Goal: Information Seeking & Learning: Check status

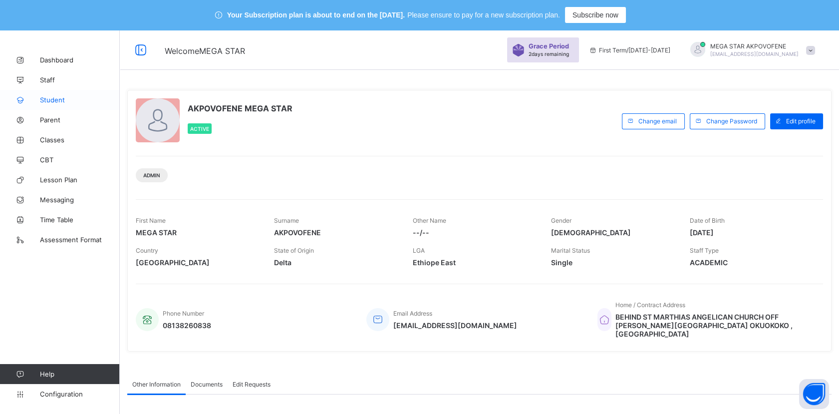
click at [60, 104] on link "Student" at bounding box center [60, 100] width 120 height 20
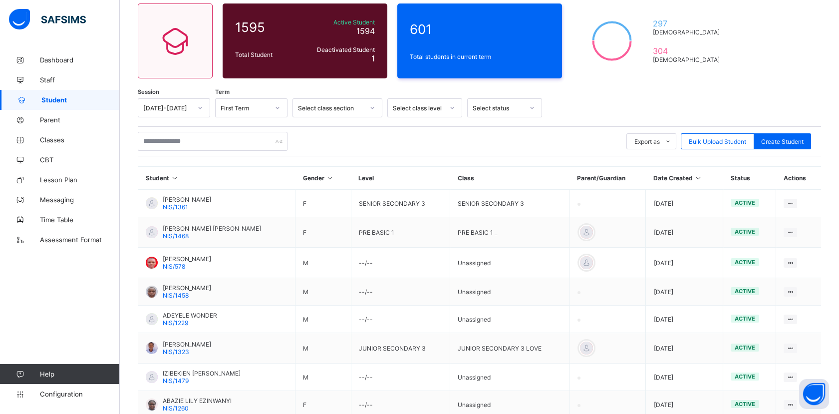
scroll to position [111, 0]
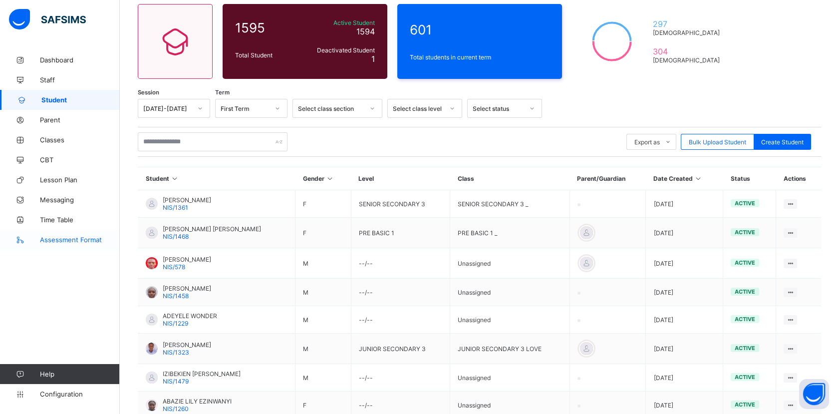
click at [69, 241] on span "Assessment Format" at bounding box center [80, 239] width 80 height 8
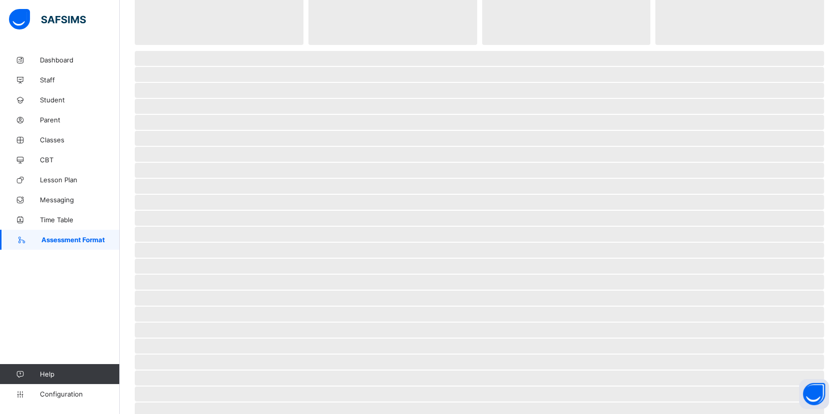
scroll to position [30, 0]
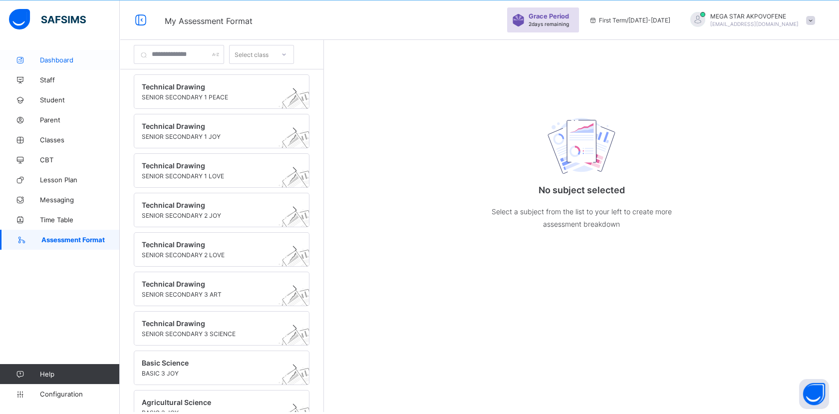
click at [83, 63] on span "Dashboard" at bounding box center [80, 60] width 80 height 8
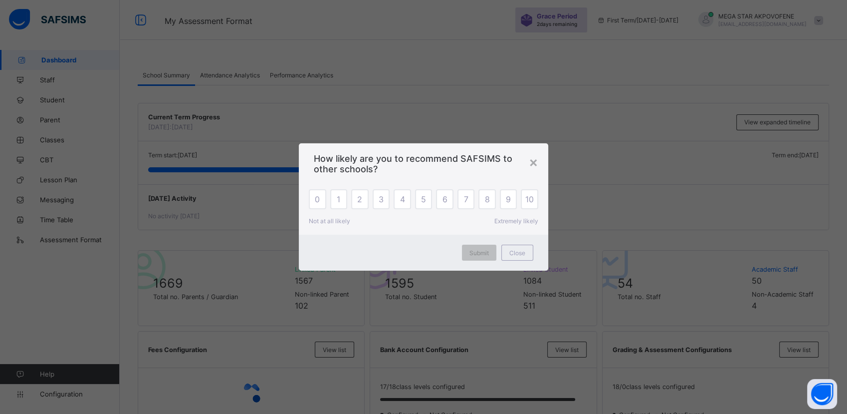
click at [526, 160] on span "How likely are you to recommend SAFSIMS to other schools?" at bounding box center [424, 163] width 220 height 21
click at [66, 98] on div "× How likely are you to recommend SAFSIMS to other schools? 0 1 2 3 4 5 6 7 8 9…" at bounding box center [419, 207] width 839 height 414
click at [532, 166] on div "×" at bounding box center [529, 161] width 9 height 17
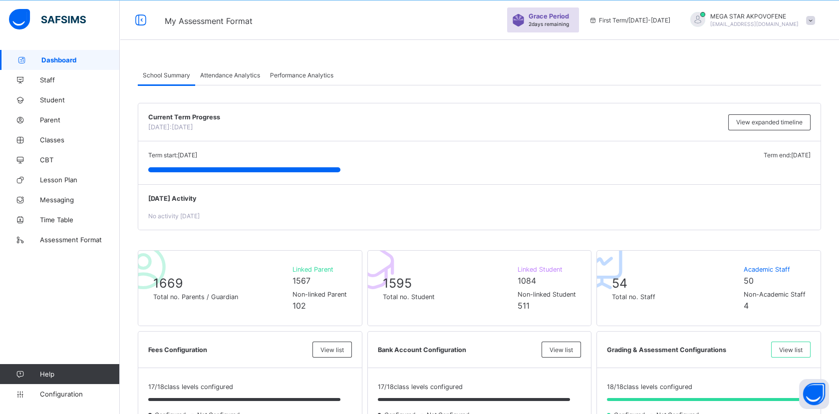
click at [798, 22] on span "[EMAIL_ADDRESS][DOMAIN_NAME]" at bounding box center [754, 24] width 88 height 6
click at [759, 113] on icon at bounding box center [754, 115] width 10 height 8
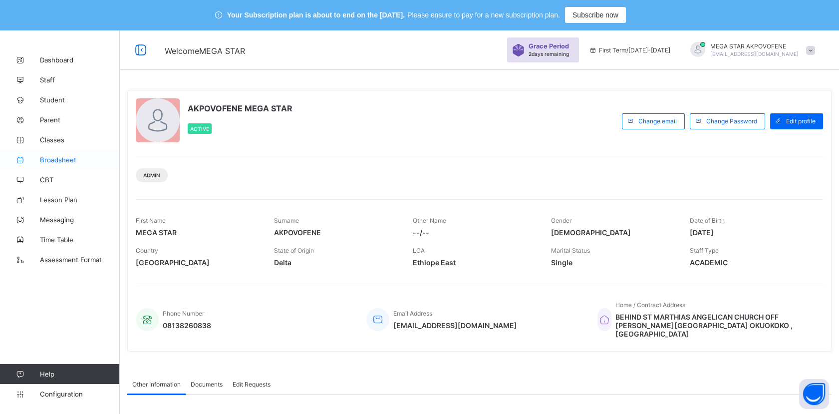
click at [54, 161] on span "Broadsheet" at bounding box center [80, 160] width 80 height 8
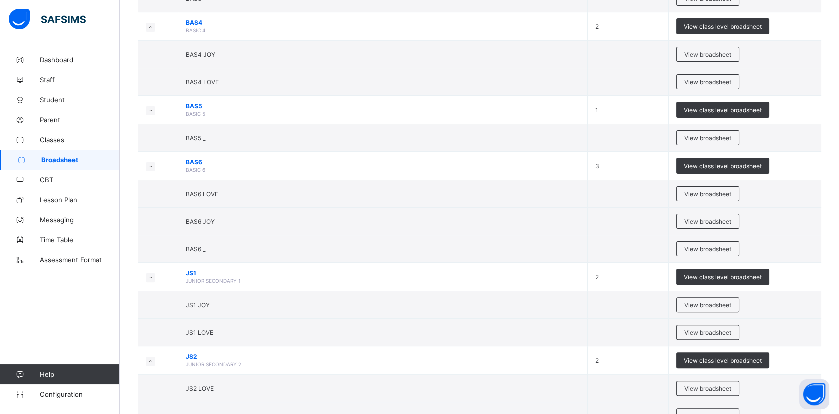
scroll to position [776, 0]
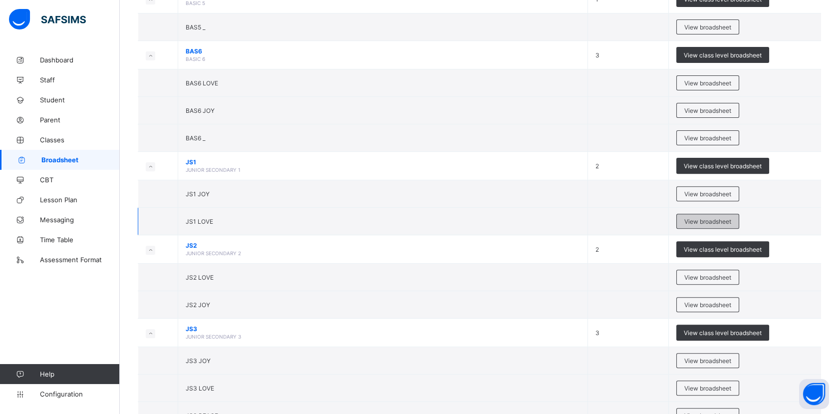
click at [702, 218] on span "View broadsheet" at bounding box center [707, 221] width 47 height 7
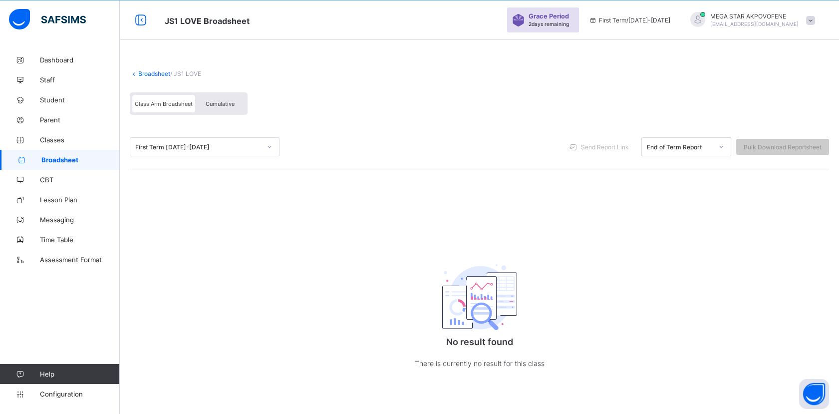
click at [81, 166] on link "Broadsheet" at bounding box center [60, 160] width 120 height 20
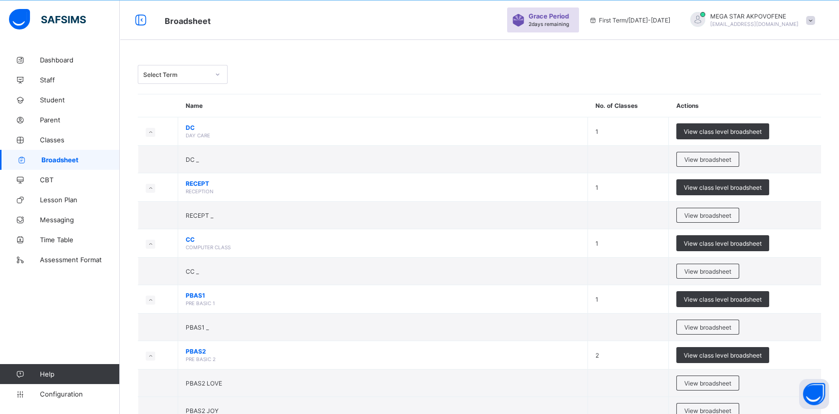
click at [201, 69] on div "Select Term" at bounding box center [173, 74] width 70 height 14
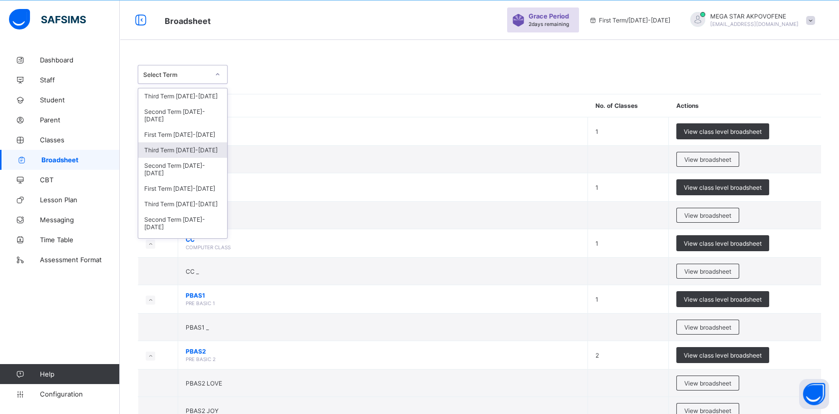
click at [187, 150] on div "Third Term 2024-2025" at bounding box center [182, 149] width 89 height 15
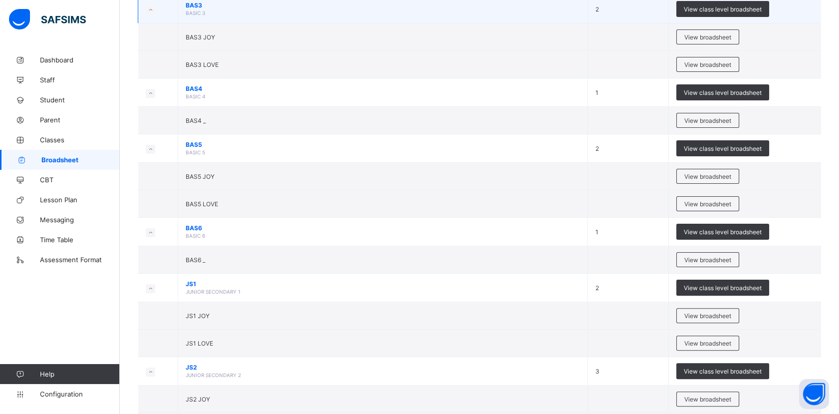
scroll to position [695, 0]
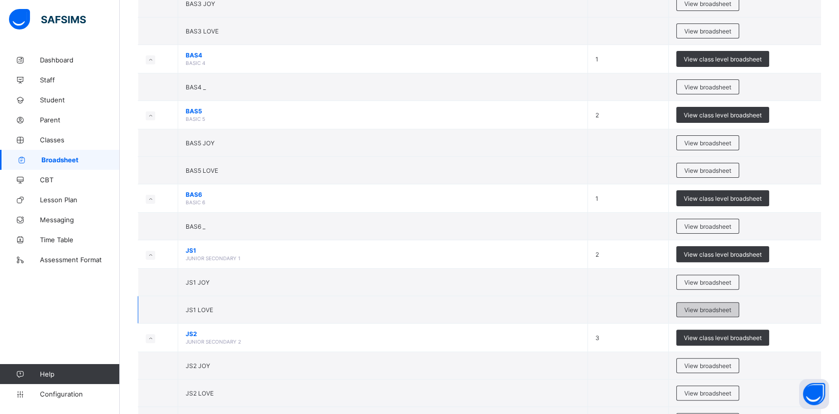
click at [727, 306] on span "View broadsheet" at bounding box center [707, 309] width 47 height 7
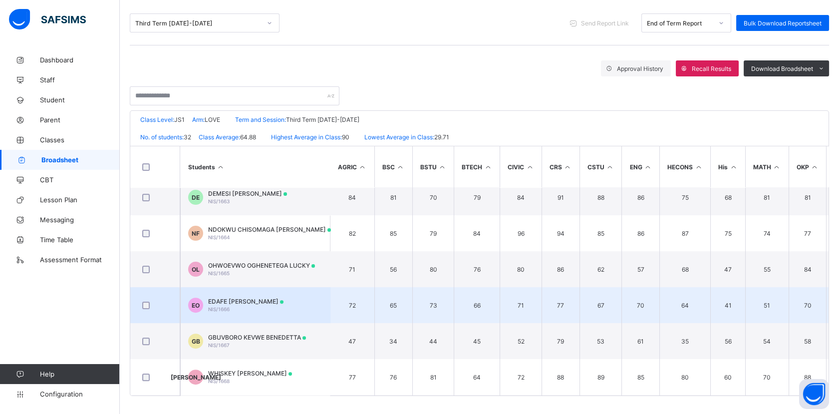
scroll to position [779, 0]
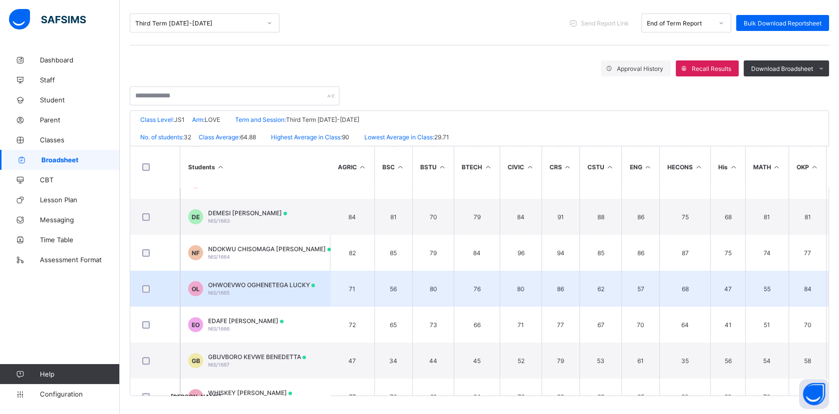
drag, startPoint x: 205, startPoint y: 293, endPoint x: 179, endPoint y: 293, distance: 25.9
click at [175, 300] on td at bounding box center [155, 288] width 50 height 36
click at [205, 285] on div "OL OHWOEVWO OGHENETEGA LUCKY NIS/1665" at bounding box center [251, 288] width 127 height 15
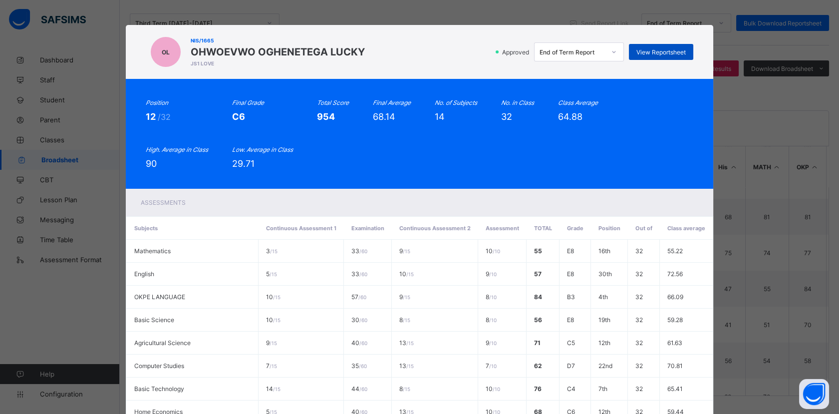
click at [658, 47] on div "View Reportsheet" at bounding box center [661, 52] width 64 height 16
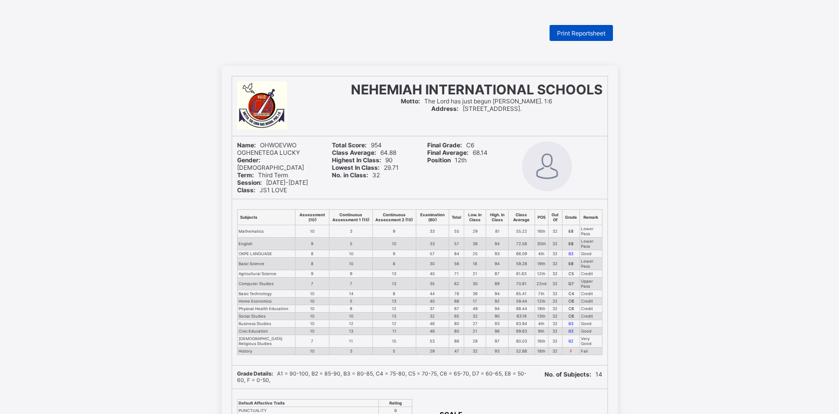
click at [584, 33] on span "Print Reportsheet" at bounding box center [581, 32] width 48 height 7
